Goal: Task Accomplishment & Management: Manage account settings

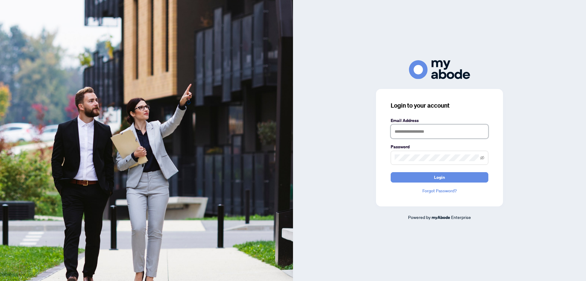
click at [410, 132] on input "text" at bounding box center [440, 131] width 98 height 14
type input "**********"
click at [391, 172] on button "Login" at bounding box center [440, 177] width 98 height 10
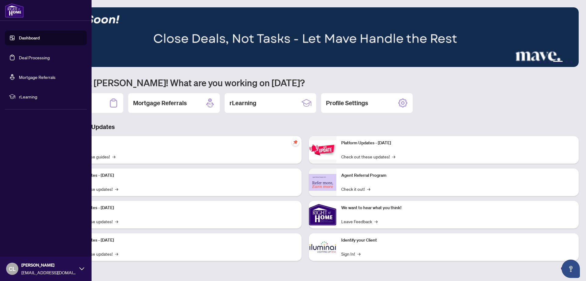
click at [30, 56] on link "Deal Processing" at bounding box center [34, 57] width 31 height 5
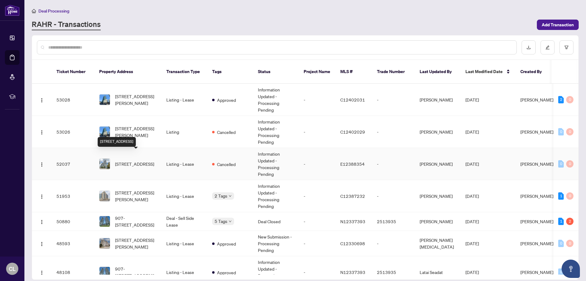
click at [126, 160] on span "1419-181 Village Green Sq, Toronto, Ontario M1S 0K6, Canada" at bounding box center [134, 163] width 39 height 7
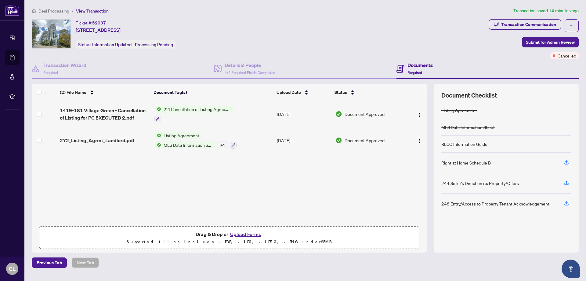
click at [196, 110] on span "214 Cancellation of Listing Agreement - Authority to Offer for Lease" at bounding box center [197, 109] width 72 height 7
click at [419, 114] on img "button" at bounding box center [419, 114] width 5 height 5
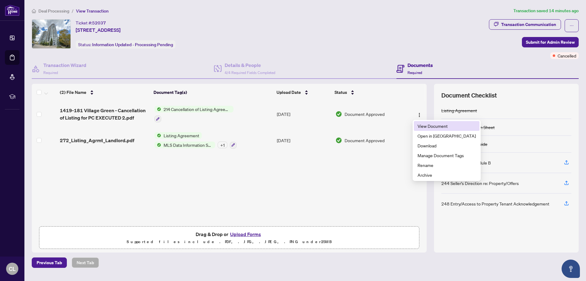
click at [428, 125] on span "View Document" at bounding box center [447, 125] width 58 height 7
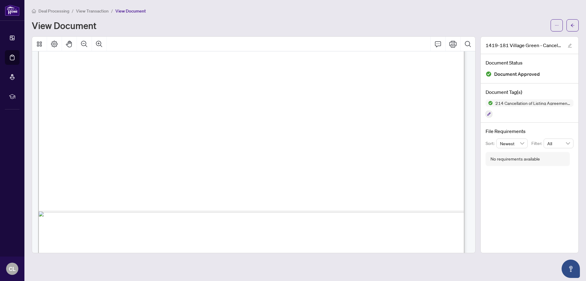
scroll to position [333, 0]
click at [572, 24] on icon "arrow-left" at bounding box center [572, 25] width 4 height 4
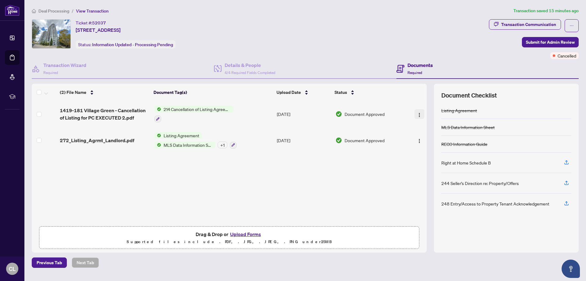
click at [418, 114] on img "button" at bounding box center [419, 114] width 5 height 5
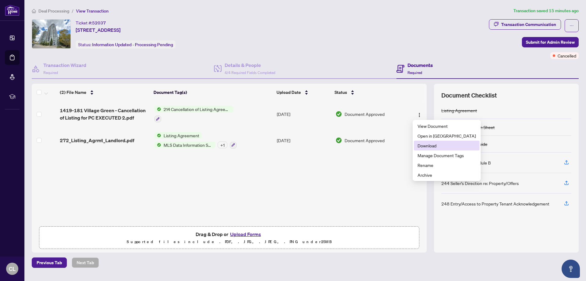
click at [426, 145] on span "Download" at bounding box center [447, 145] width 58 height 7
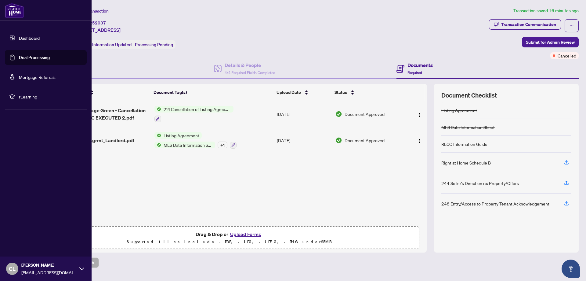
click at [31, 59] on link "Deal Processing" at bounding box center [34, 57] width 31 height 5
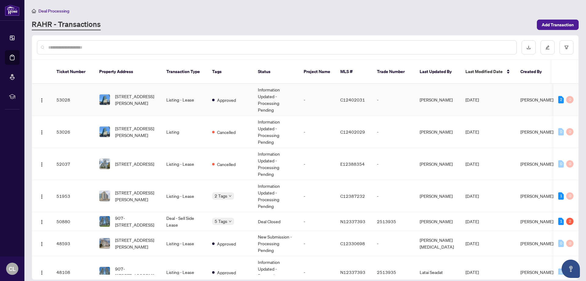
click at [172, 93] on td "Listing - Lease" at bounding box center [184, 100] width 46 height 32
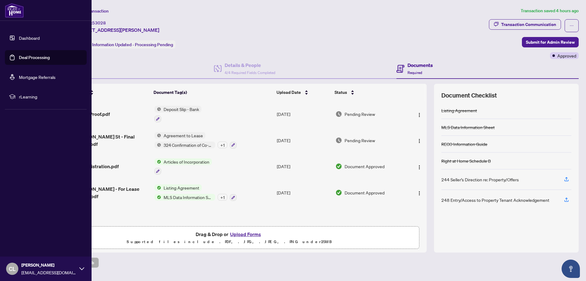
click at [39, 58] on link "Deal Processing" at bounding box center [34, 57] width 31 height 5
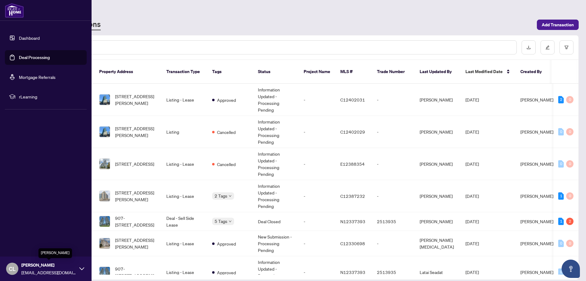
click at [33, 266] on span "Cindy Luk" at bounding box center [48, 264] width 55 height 7
click at [26, 233] on span "Logout" at bounding box center [25, 232] width 14 height 10
